Goal: Information Seeking & Learning: Learn about a topic

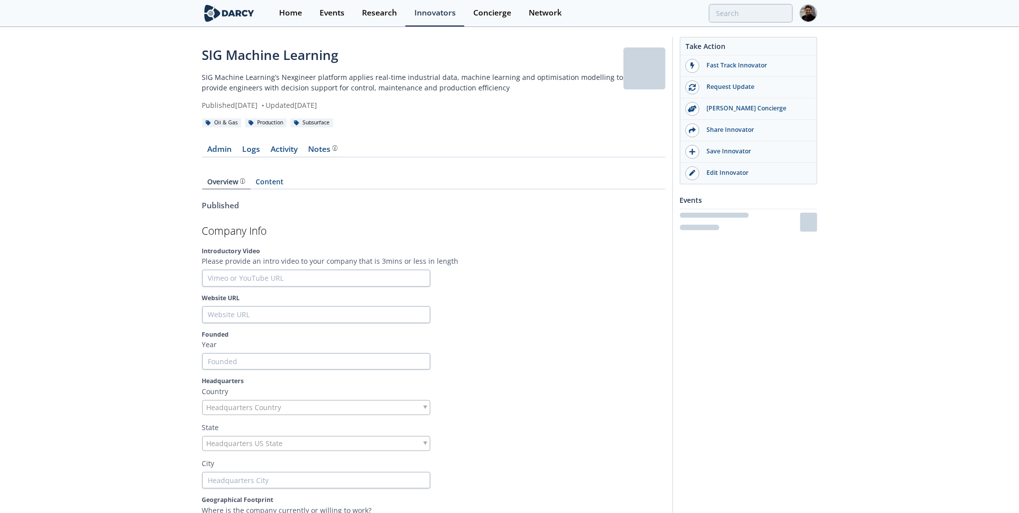
type input "https://www.sigmachinelearning.com/"
type input "2019"
type input "Adelaide"
type input "Sam Bost"
type input "sam@sigmachinelearning.com"
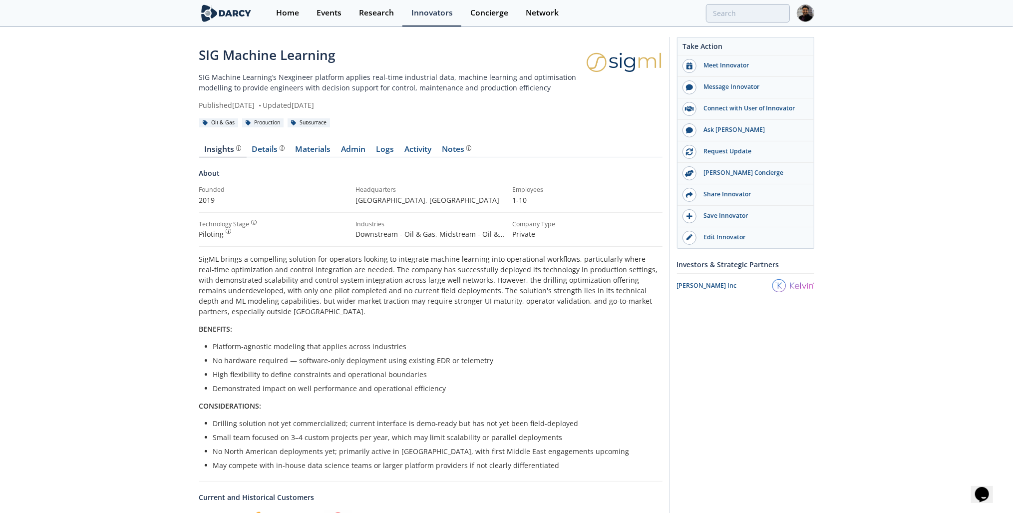
drag, startPoint x: 268, startPoint y: 147, endPoint x: 274, endPoint y: 149, distance: 7.0
click at [268, 147] on div "Details" at bounding box center [268, 149] width 33 height 8
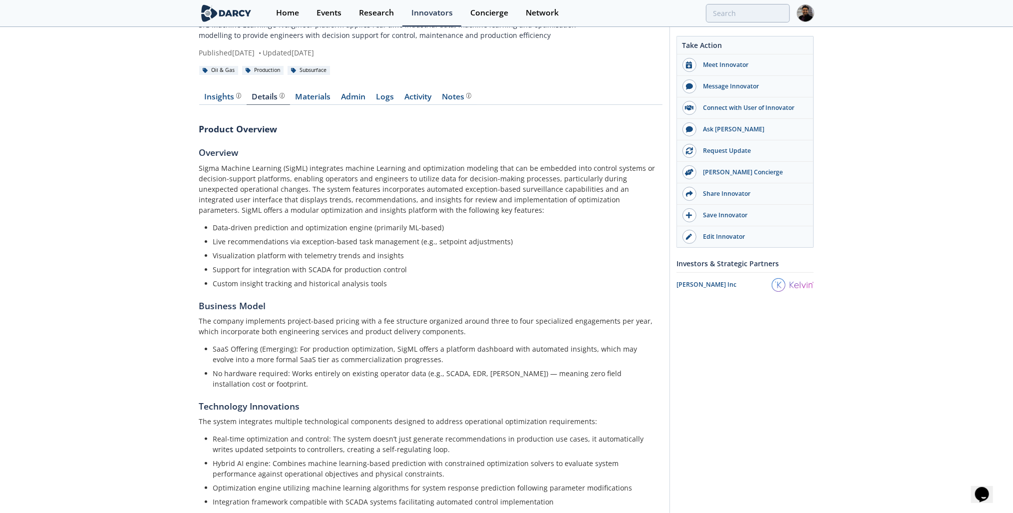
scroll to position [42, 0]
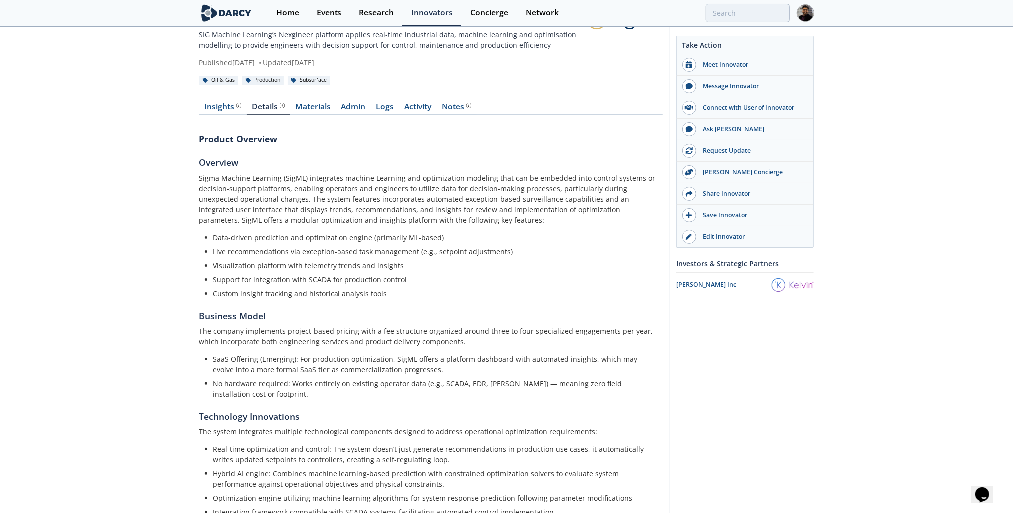
click at [314, 110] on link "Materials" at bounding box center [313, 109] width 46 height 12
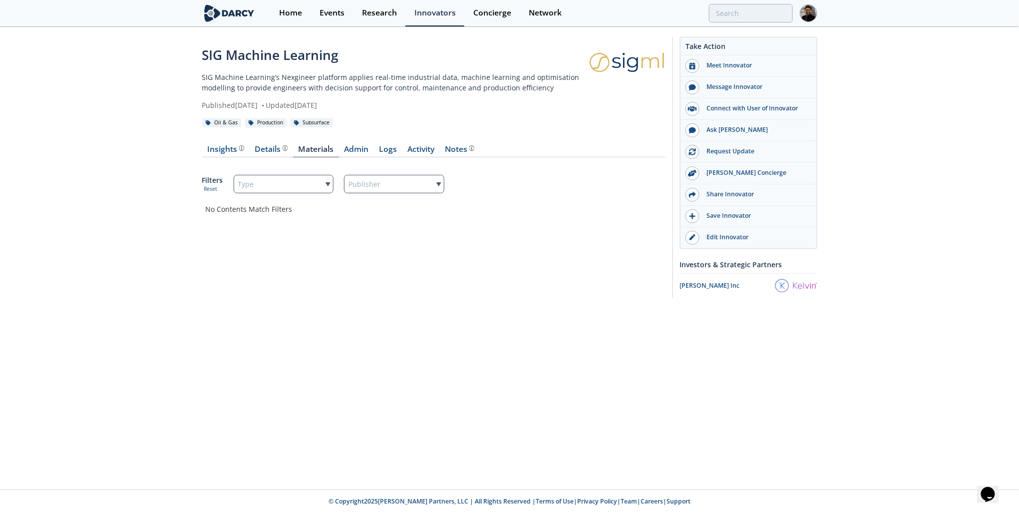
click at [228, 152] on div "Insights The Darcy Research team’s summarized opinion of the innovator, the com…" at bounding box center [225, 149] width 37 height 8
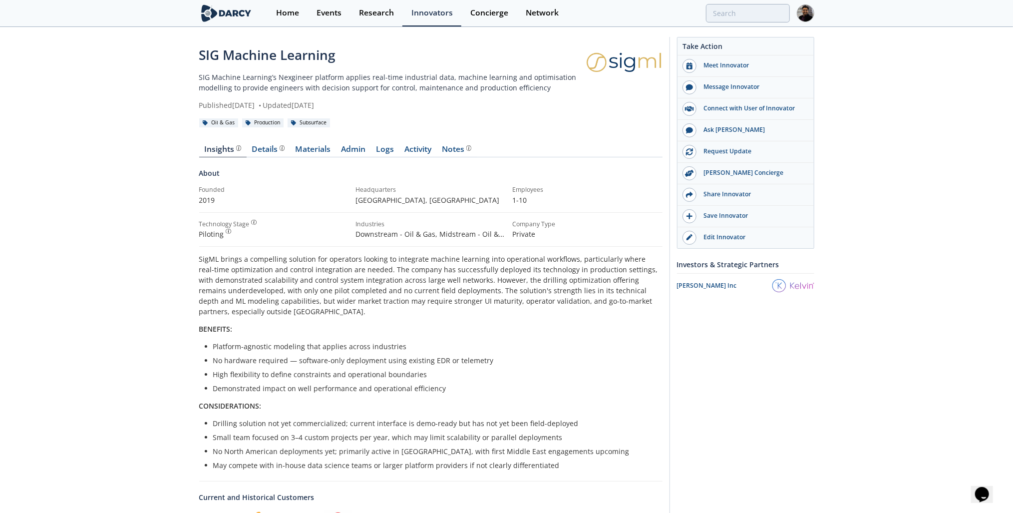
drag, startPoint x: 352, startPoint y: 147, endPoint x: 682, endPoint y: 7, distance: 358.7
click at [352, 147] on link "Admin" at bounding box center [353, 151] width 35 height 12
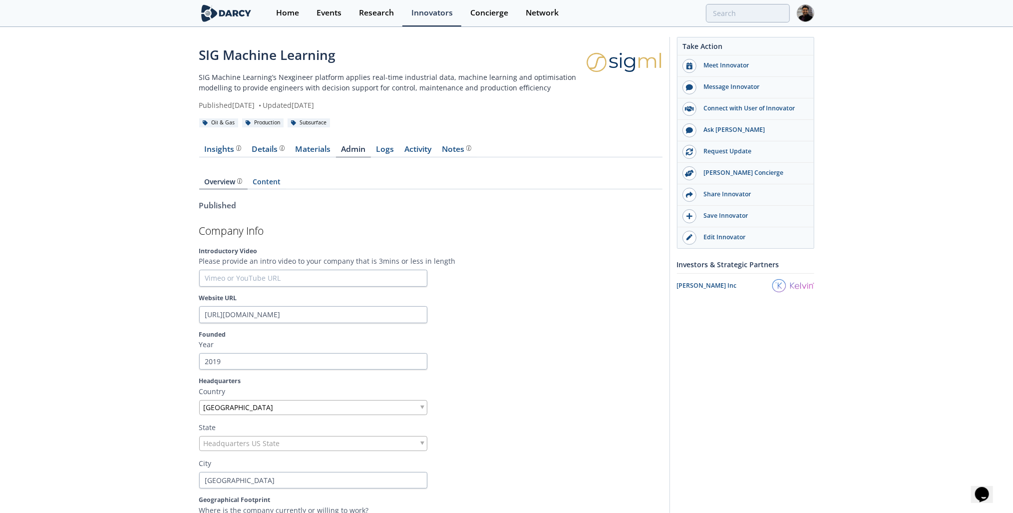
click at [728, 230] on link "Edit Innovator" at bounding box center [746, 237] width 136 height 21
click at [217, 153] on div "Insights The Darcy Research team’s summarized opinion of the innovator, the com…" at bounding box center [222, 149] width 37 height 8
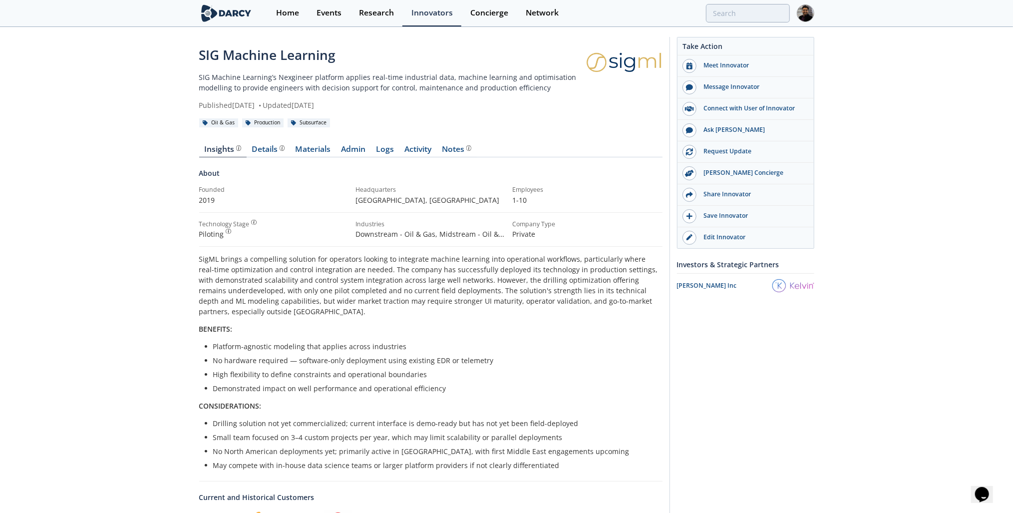
click at [266, 424] on li "Drilling solution not yet commercialized; current interface is demo-ready but h…" at bounding box center [434, 423] width 442 height 10
copy ul "Drilling solution not yet commercialized; current interface is demo-ready but h…"
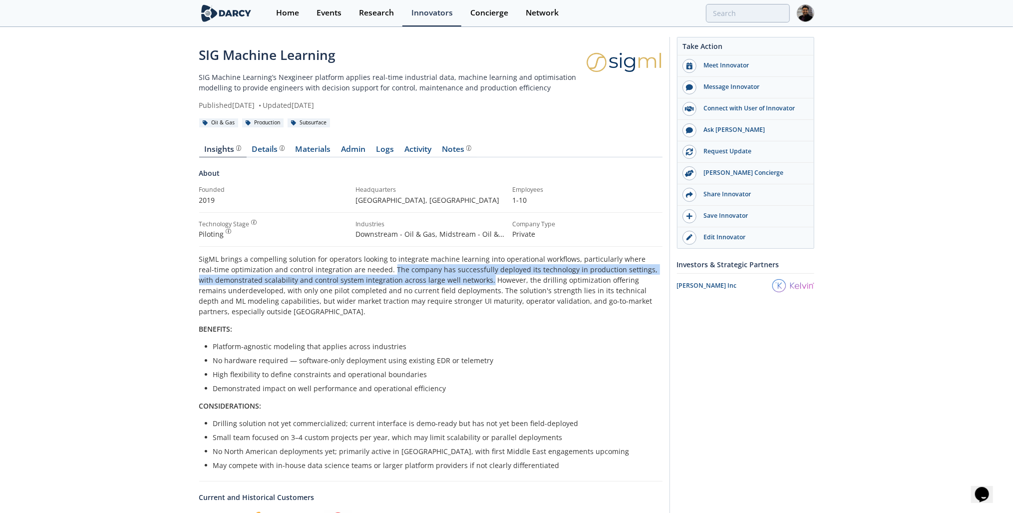
drag, startPoint x: 469, startPoint y: 279, endPoint x: 376, endPoint y: 265, distance: 94.4
click at [376, 265] on p "SigML brings a compelling solution for operators looking to integrate machine l…" at bounding box center [430, 285] width 463 height 63
copy p "The company has successfully deployed its technology in production settings, wi…"
